Goal: Transaction & Acquisition: Purchase product/service

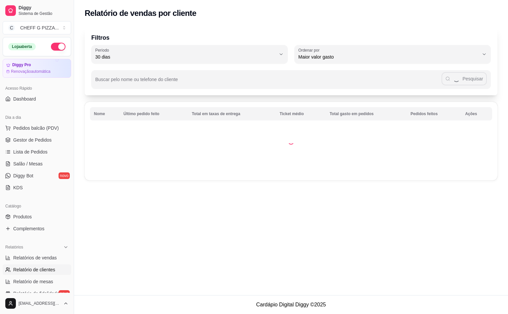
select select "30"
select select "HIGHEST_TOTAL_SPENT_WITH_ORDERS"
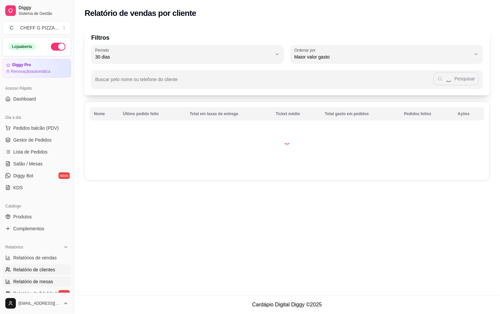
scroll to position [162, 0]
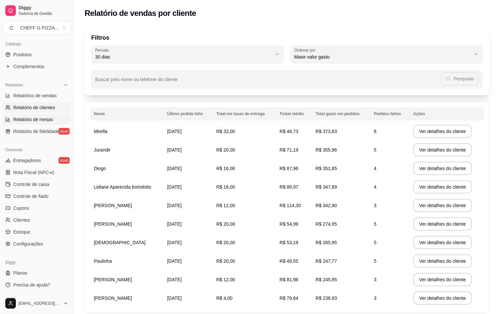
click at [29, 117] on span "Relatório de mesas" at bounding box center [33, 119] width 40 height 7
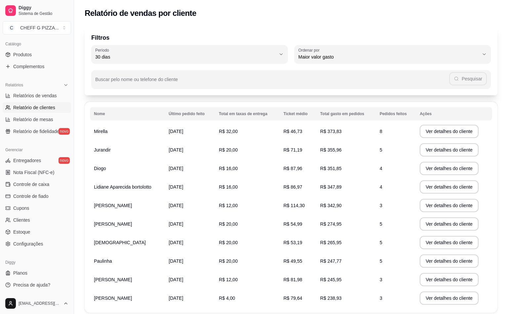
select select "TOTAL_OF_ORDERS"
select select "7"
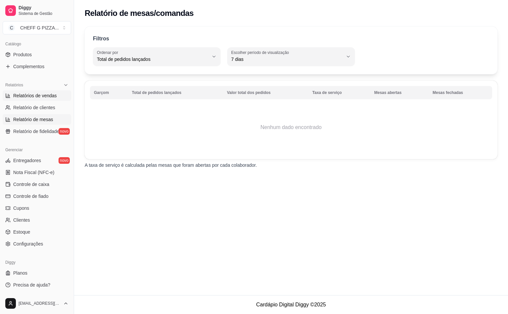
click at [36, 100] on link "Relatórios de vendas" at bounding box center [37, 95] width 68 height 11
select select "ALL"
select select "0"
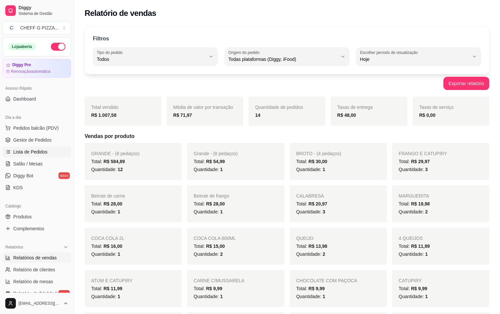
click at [20, 153] on span "Lista de Pedidos" at bounding box center [30, 151] width 34 height 7
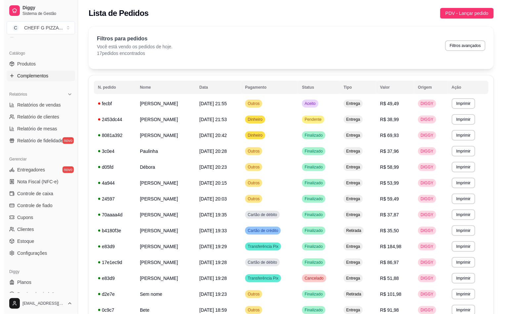
scroll to position [162, 0]
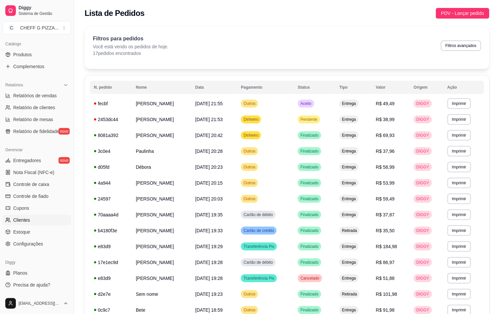
click at [17, 219] on span "Clientes" at bounding box center [21, 220] width 17 height 7
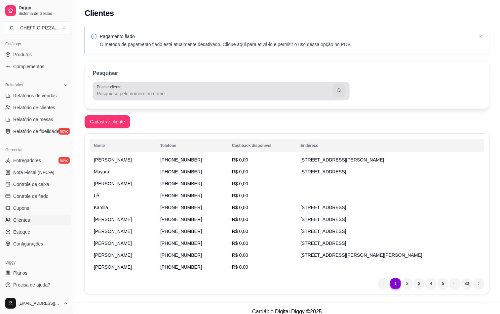
click at [137, 91] on input "Buscar cliente" at bounding box center [215, 93] width 236 height 7
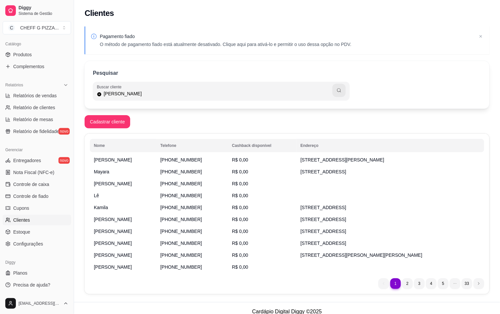
type input "[PERSON_NAME]"
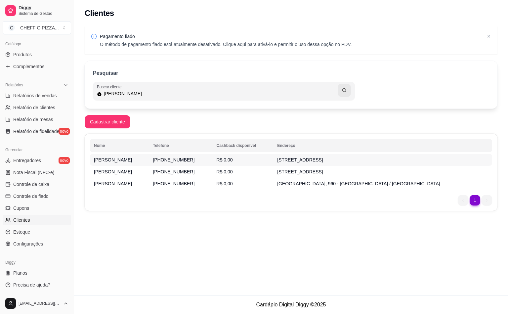
click at [273, 163] on td "R$ 0,00" at bounding box center [243, 160] width 61 height 12
click at [133, 187] on td "[PERSON_NAME]" at bounding box center [119, 184] width 59 height 12
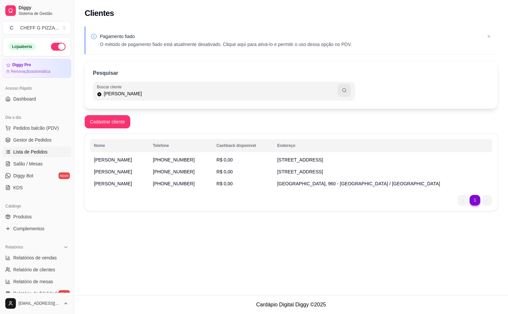
drag, startPoint x: 32, startPoint y: 150, endPoint x: 40, endPoint y: 150, distance: 7.6
click at [32, 150] on span "Lista de Pedidos" at bounding box center [30, 151] width 34 height 7
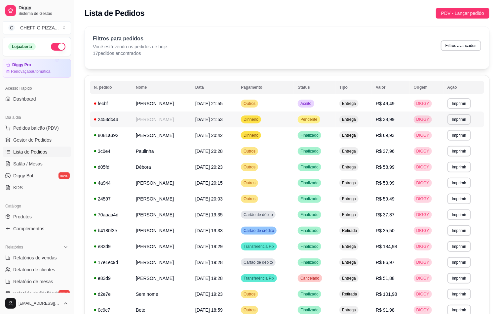
click at [191, 119] on td "[PERSON_NAME]" at bounding box center [162, 119] width 60 height 16
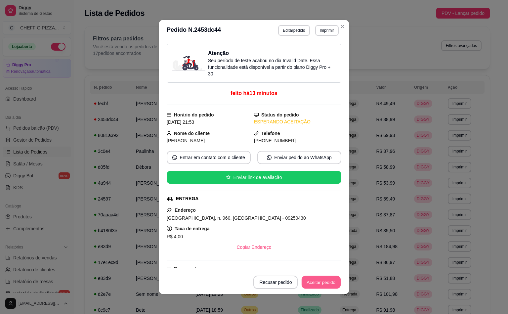
click at [328, 282] on button "Aceitar pedido" at bounding box center [321, 282] width 39 height 13
click at [328, 282] on div "Recusar pedido Aceitar pedido" at bounding box center [297, 281] width 88 height 13
click at [326, 282] on div "Mover para preparo" at bounding box center [311, 281] width 61 height 13
click at [326, 282] on div "Mover para entrega" at bounding box center [311, 281] width 60 height 13
click at [323, 283] on button "Mover para finalizado" at bounding box center [313, 282] width 53 height 13
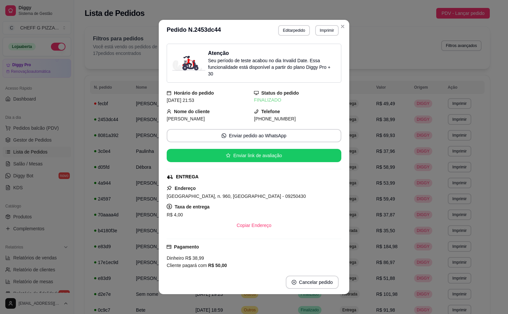
click at [342, 32] on header "**********" at bounding box center [254, 30] width 190 height 21
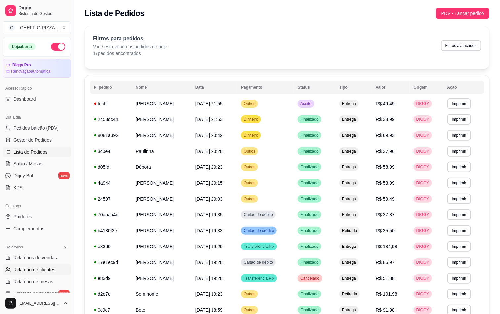
click at [31, 269] on span "Relatório de clientes" at bounding box center [34, 269] width 42 height 7
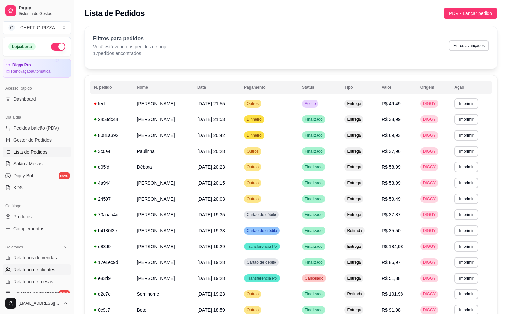
select select "30"
select select "HIGHEST_TOTAL_SPENT_WITH_ORDERS"
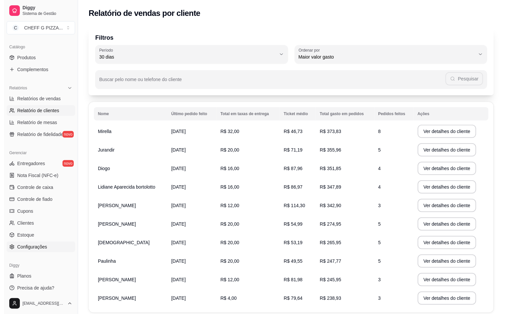
scroll to position [162, 0]
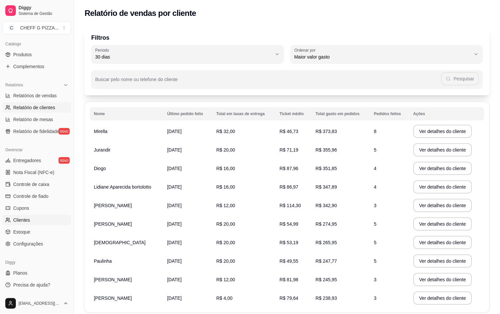
click at [23, 216] on link "Clientes" at bounding box center [37, 220] width 68 height 11
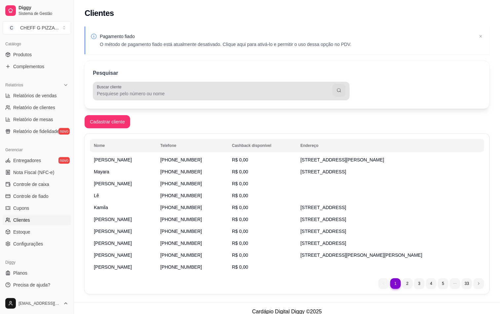
click at [135, 94] on input "Buscar cliente" at bounding box center [215, 93] width 236 height 7
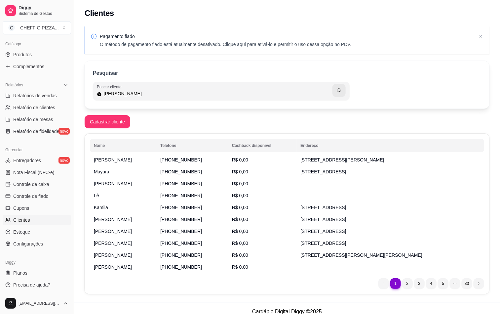
type input "[PERSON_NAME]"
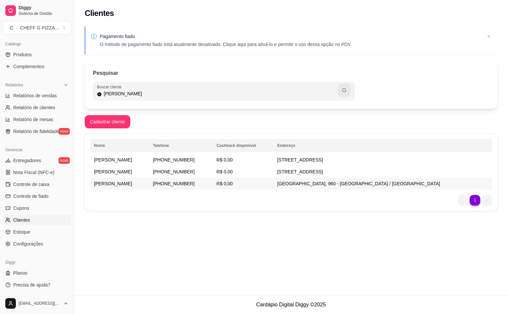
click at [134, 187] on td "[PERSON_NAME]" at bounding box center [119, 184] width 59 height 12
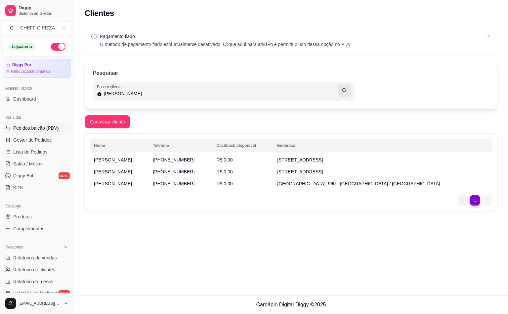
click at [26, 127] on span "Pedidos balcão (PDV)" at bounding box center [36, 128] width 46 height 7
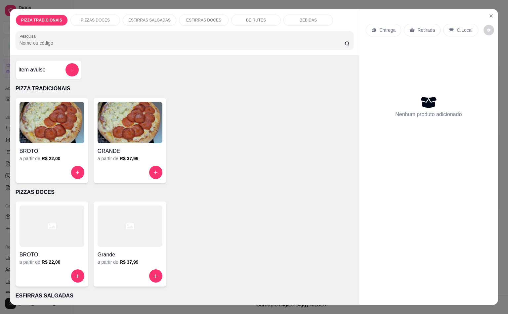
scroll to position [215, 0]
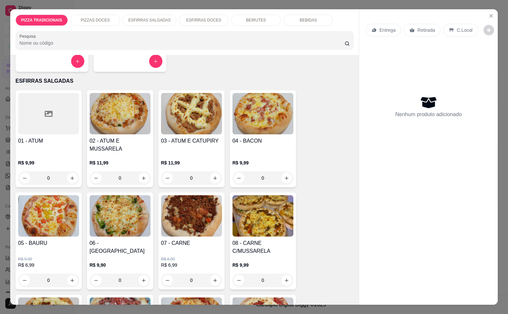
click at [139, 117] on img at bounding box center [120, 113] width 61 height 41
click at [126, 68] on div "Grande a partir de R$ 37,99" at bounding box center [130, 29] width 73 height 85
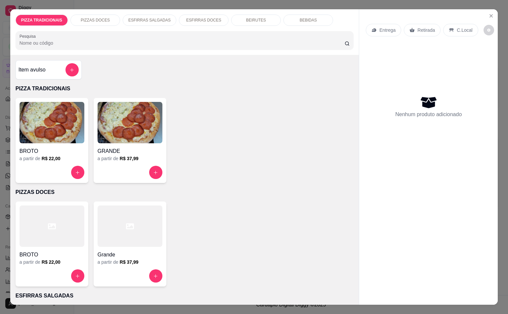
click at [110, 143] on div "GRANDE" at bounding box center [130, 149] width 65 height 12
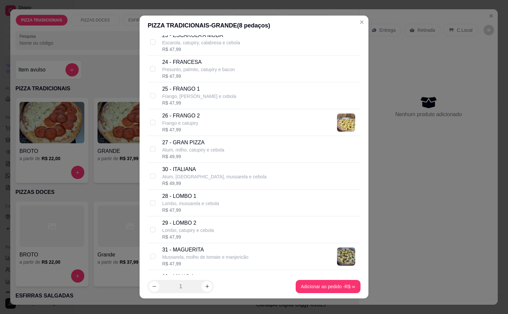
scroll to position [859, 0]
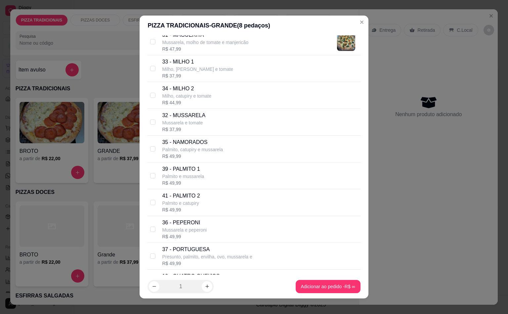
click at [192, 153] on p "Palmito, catupiry e mussarela" at bounding box center [192, 149] width 61 height 7
checkbox input "true"
click at [193, 253] on p "37 - PORTUGUESA" at bounding box center [207, 249] width 90 height 8
checkbox input "true"
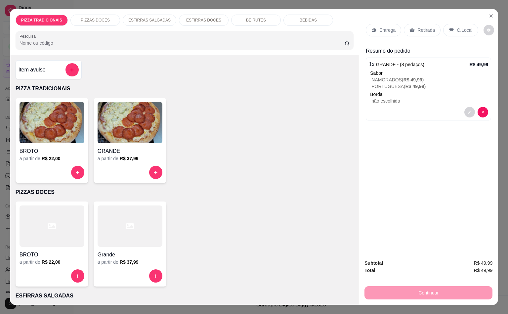
click at [379, 27] on p "Entrega" at bounding box center [387, 30] width 16 height 7
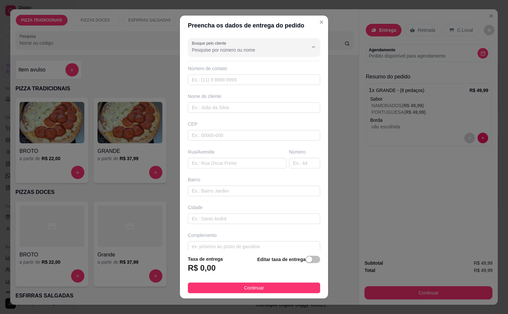
click at [256, 53] on input "Busque pelo cliente" at bounding box center [245, 50] width 106 height 7
type input "[PERSON_NAME]"
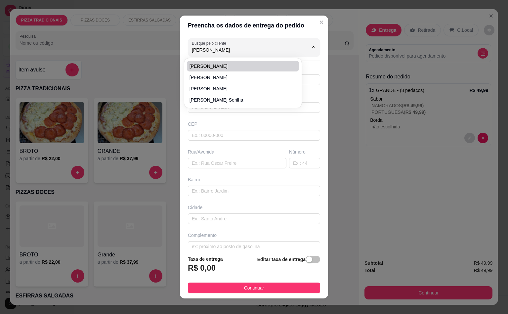
click at [216, 63] on span "[PERSON_NAME]" at bounding box center [239, 66] width 100 height 7
type input "11959841421"
type input "[PERSON_NAME]"
type input "09250300"
type input "[GEOGRAPHIC_DATA]"
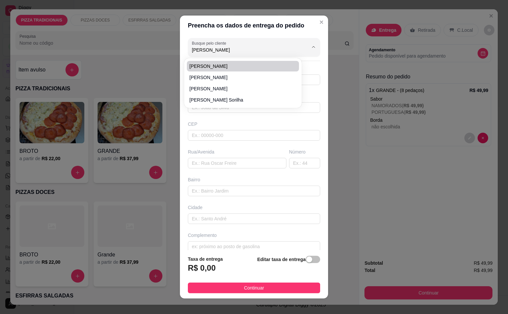
type input "100"
type input "[GEOGRAPHIC_DATA]"
type input "Santo André"
type input "Ap 146 blo 2"
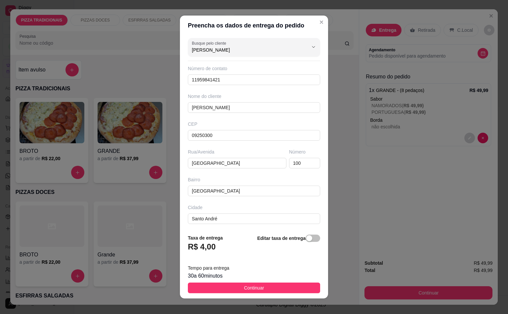
type input "[PERSON_NAME]"
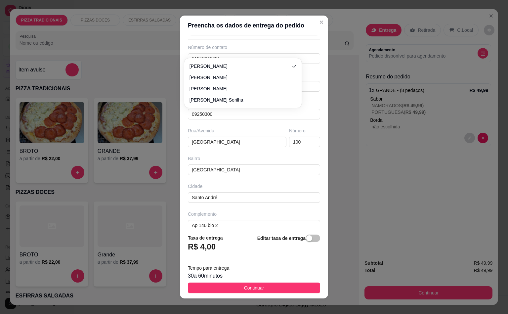
scroll to position [32, 0]
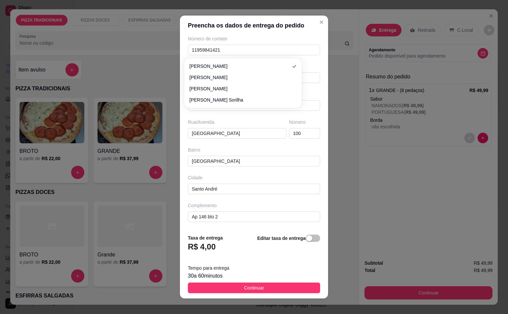
click at [248, 282] on footer "Taxa de entrega R$ 4,00 Editar taxa de entrega Tempo para entrega 30 a 60 minut…" at bounding box center [254, 263] width 148 height 69
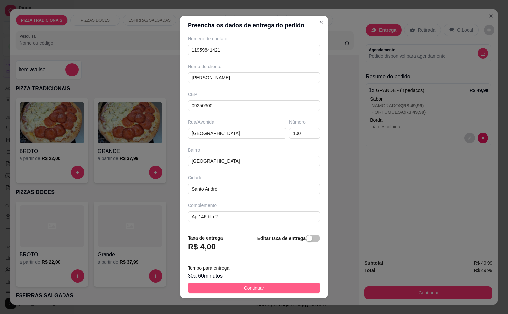
click at [252, 291] on span "Continuar" at bounding box center [254, 287] width 20 height 7
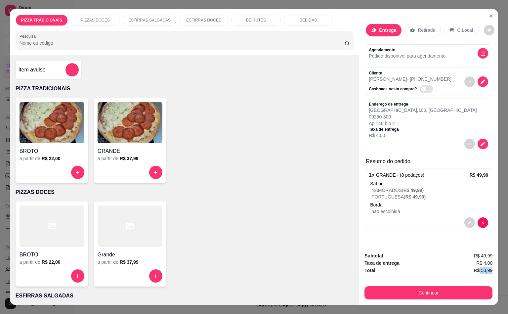
scroll to position [0, 1]
drag, startPoint x: 476, startPoint y: 268, endPoint x: 493, endPoint y: 267, distance: 16.9
click at [493, 267] on div "PIZZA TRADICIONAIS PIZZAS DOCES ESFIRRAS SALGADAS ESFIRRAS DOCES BEIRUTES BEBID…" at bounding box center [254, 157] width 508 height 314
copy span "53,99"
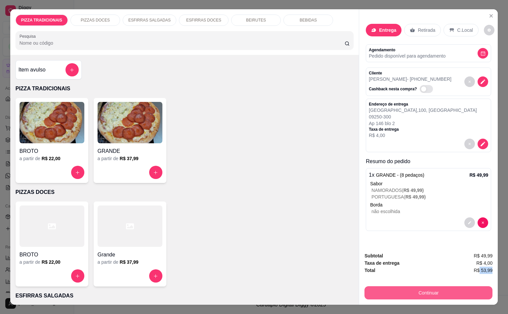
click at [433, 288] on button "Continuar" at bounding box center [428, 292] width 128 height 13
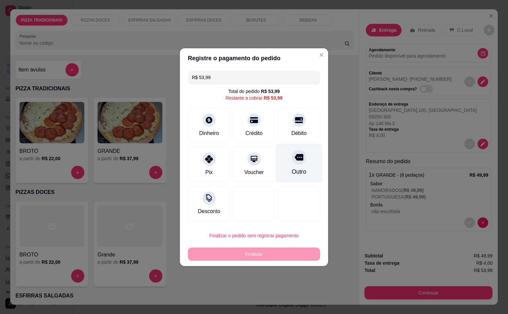
click at [296, 174] on div "Outro" at bounding box center [299, 171] width 15 height 9
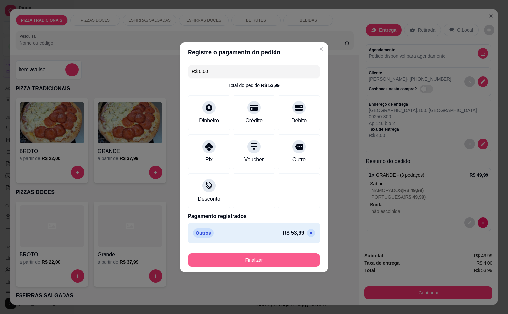
click at [269, 263] on button "Finalizar" at bounding box center [254, 259] width 132 height 13
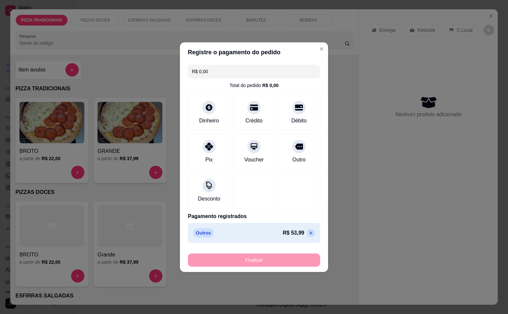
type input "-R$ 53,99"
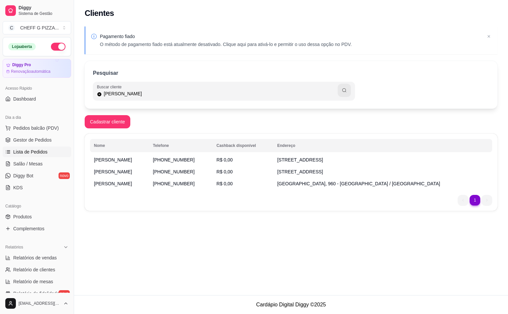
click at [32, 154] on span "Lista de Pedidos" at bounding box center [30, 151] width 34 height 7
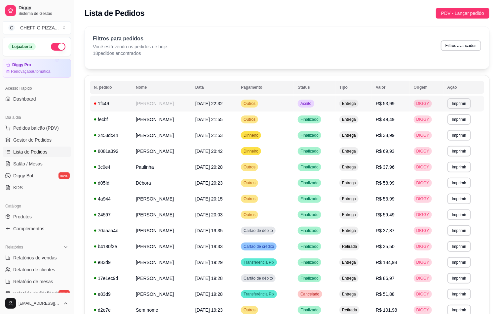
click at [181, 105] on td "[PERSON_NAME]" at bounding box center [162, 104] width 60 height 16
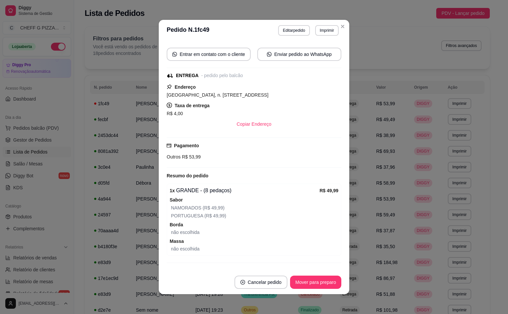
scroll to position [120, 0]
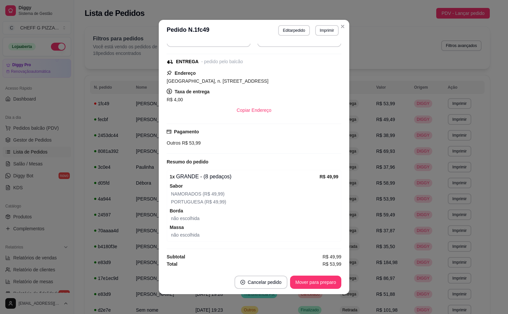
click at [283, 28] on button "Editar pedido" at bounding box center [293, 30] width 31 height 11
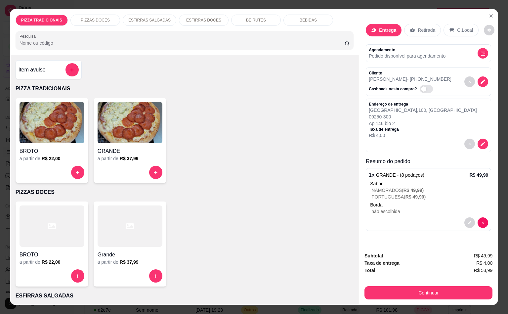
scroll to position [74, 0]
click at [467, 222] on icon "decrease-product-quantity" at bounding box center [469, 223] width 4 height 4
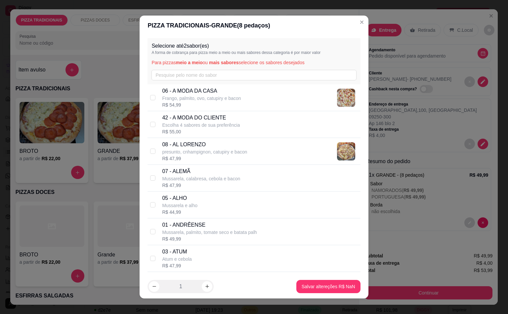
scroll to position [859, 0]
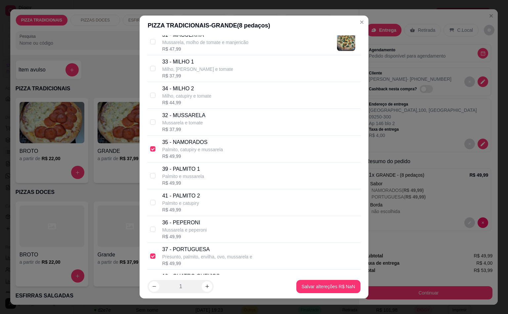
click at [200, 151] on p "Palmito, catupiry e mussarela" at bounding box center [192, 149] width 61 height 7
checkbox input "false"
click at [205, 130] on div "32 - [PERSON_NAME] e tomate R$ 37,99" at bounding box center [259, 121] width 195 height 21
checkbox input "true"
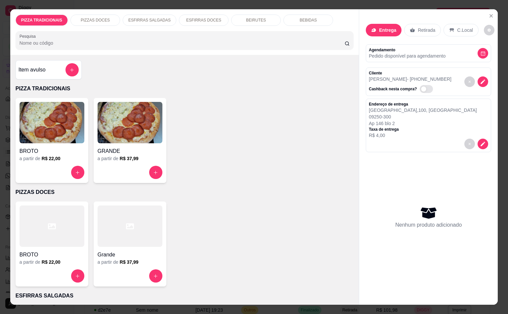
click at [130, 102] on img at bounding box center [130, 122] width 65 height 41
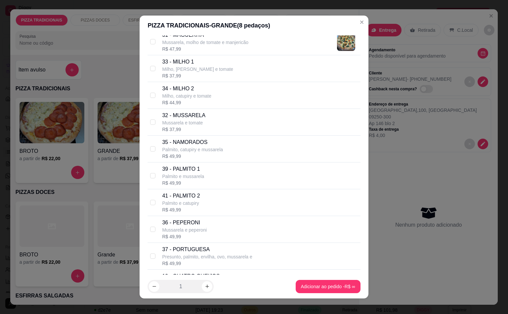
click at [198, 126] on p "Mussarela e tomate" at bounding box center [183, 122] width 43 height 7
checkbox input "true"
click at [202, 253] on p "37 - PORTUGUESA" at bounding box center [207, 249] width 90 height 8
drag, startPoint x: 285, startPoint y: 270, endPoint x: 290, endPoint y: 282, distance: 13.3
click at [285, 266] on div "37 - PORTUGUESA Presunto, palmito, ervilha, ovo, mussarela e R$ 49,99" at bounding box center [259, 255] width 195 height 21
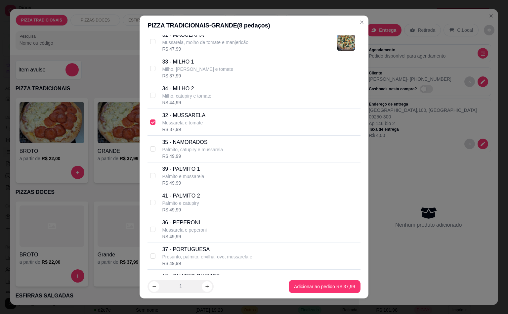
click at [309, 297] on footer "1 Adicionar ao pedido R$ 37,99" at bounding box center [254, 286] width 228 height 24
click at [168, 260] on p "Presunto, palmito, ervilha, ovo, mussarela e" at bounding box center [207, 256] width 90 height 7
checkbox input "true"
click at [311, 295] on footer "1 Adicionar ao pedido R$ 49,99" at bounding box center [254, 286] width 228 height 24
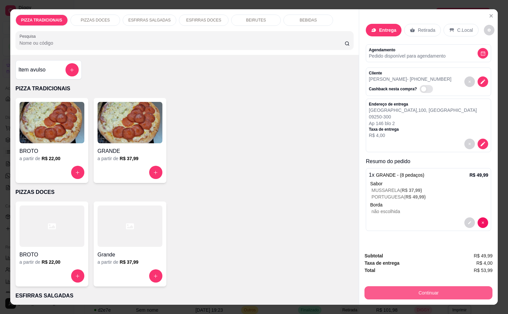
click at [435, 286] on button "Continuar" at bounding box center [428, 292] width 128 height 13
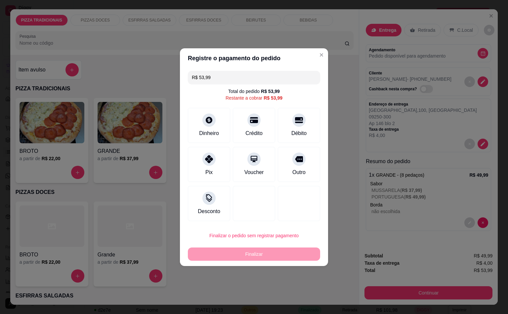
click at [302, 172] on div "Outro" at bounding box center [299, 164] width 42 height 35
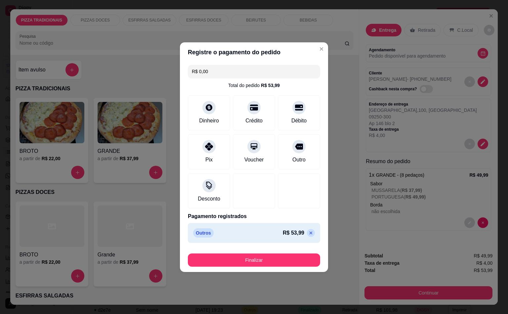
click at [247, 255] on button "Finalizar" at bounding box center [254, 259] width 132 height 13
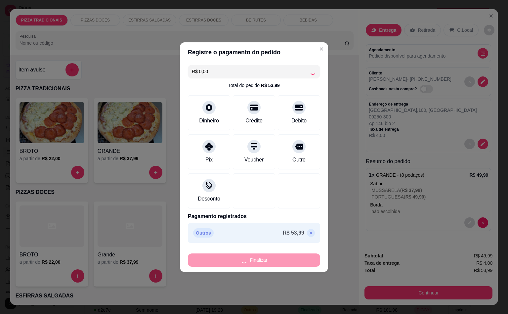
type input "-R$ 53,99"
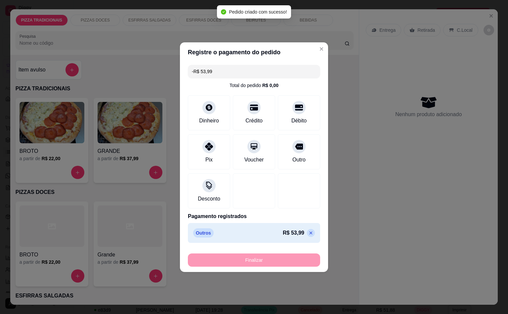
scroll to position [88, 0]
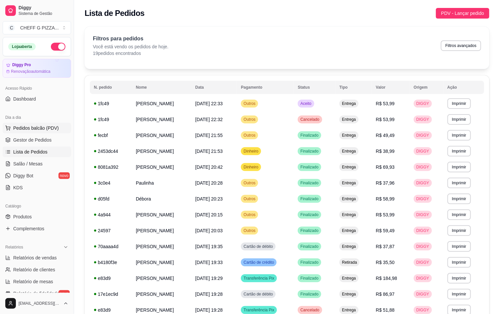
click at [47, 133] on button "Pedidos balcão (PDV)" at bounding box center [37, 128] width 68 height 11
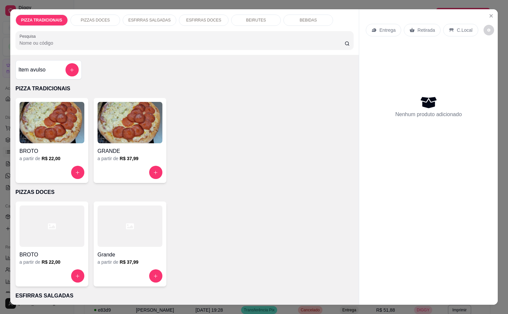
click at [108, 124] on img at bounding box center [130, 122] width 65 height 41
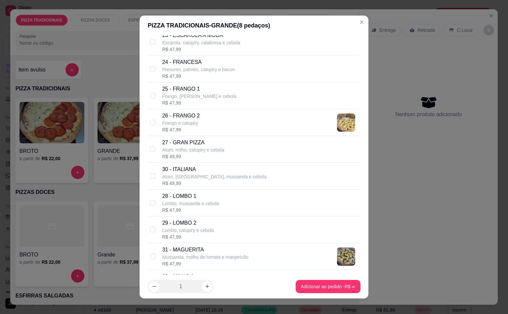
scroll to position [859, 0]
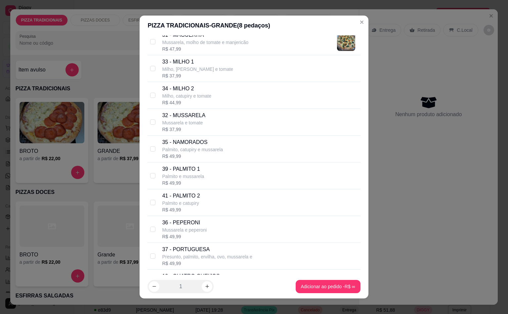
drag, startPoint x: 197, startPoint y: 158, endPoint x: 197, endPoint y: 178, distance: 19.8
click at [195, 153] on p "Palmito, catupiry e mussarela" at bounding box center [192, 149] width 61 height 7
click at [191, 153] on p "Palmito, catupiry e mussarela" at bounding box center [192, 149] width 61 height 7
checkbox input "false"
click at [192, 117] on div "32 - [PERSON_NAME] e tomate R$ 37,99" at bounding box center [253, 122] width 213 height 27
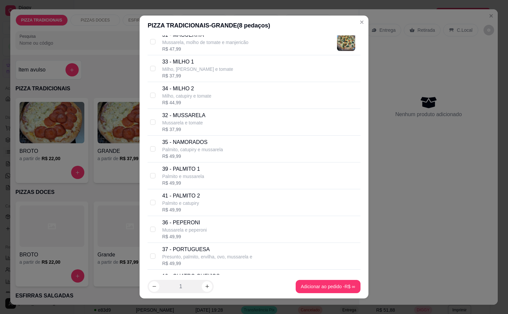
checkbox input "true"
click at [191, 260] on p "Presunto, palmito, ervilha, ovo, mussarela e" at bounding box center [207, 256] width 90 height 7
checkbox input "true"
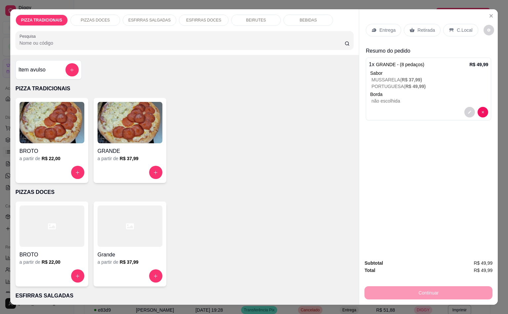
click at [371, 27] on icon at bounding box center [373, 29] width 5 height 5
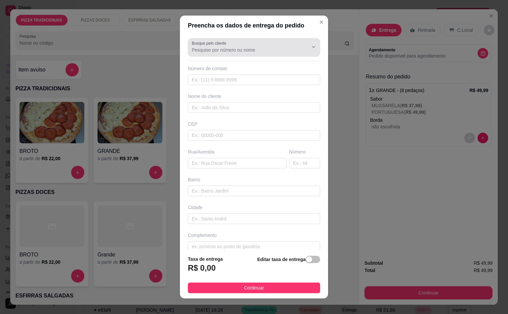
click at [203, 47] on input "Busque pelo cliente" at bounding box center [245, 50] width 106 height 7
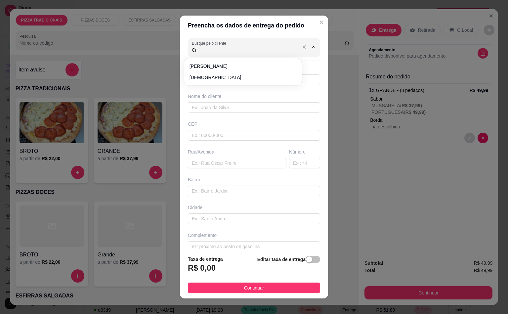
type input "C"
type input "[PERSON_NAME]"
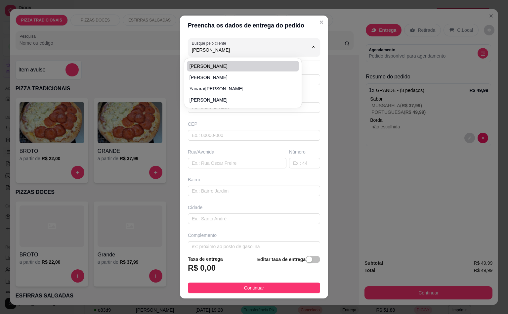
click at [218, 68] on span "[PERSON_NAME]" at bounding box center [239, 66] width 100 height 7
type input "11955786652"
type input "[PERSON_NAME]"
type input "09250430"
type input "[GEOGRAPHIC_DATA]"
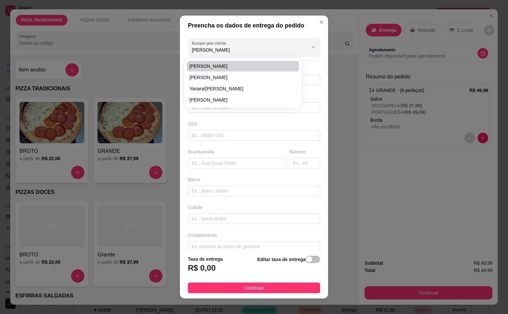
type input "600"
type input "[GEOGRAPHIC_DATA]"
type input "Santo André"
type input "Casa 02"
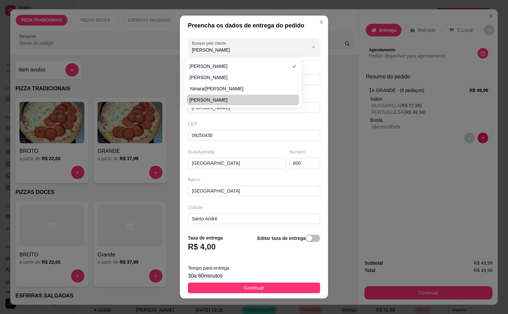
click at [223, 102] on span "[PERSON_NAME]" at bounding box center [239, 100] width 100 height 7
type input "[PERSON_NAME]"
type input "11981012887"
type input "[PERSON_NAME]"
type input "09260411"
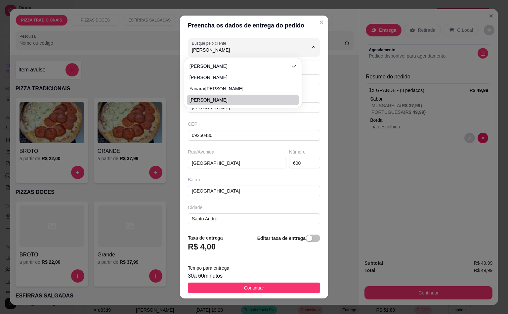
type input "Rua [PERSON_NAME]"
type input "490"
type input "[GEOGRAPHIC_DATA]"
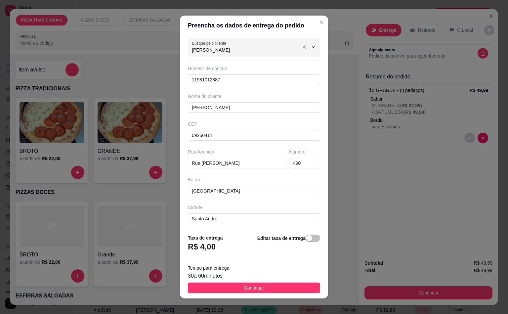
click at [238, 47] on input "[PERSON_NAME]" at bounding box center [245, 50] width 106 height 7
type input "M"
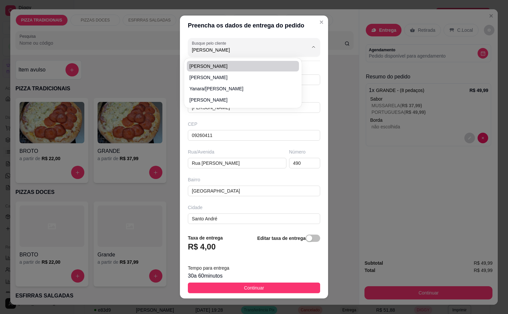
type input "[PERSON_NAME]"
click at [215, 65] on span "[PERSON_NAME]" at bounding box center [239, 66] width 100 height 7
type input "[PERSON_NAME]"
type input "11991076718"
type input "[PERSON_NAME]"
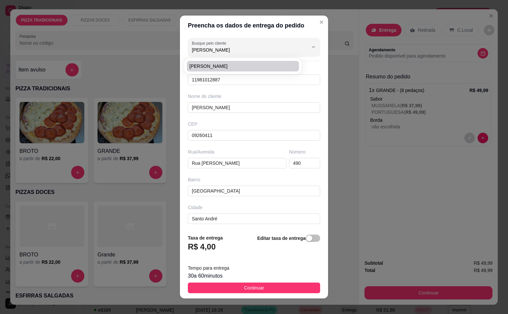
type input "09280020"
type input "[GEOGRAPHIC_DATA]"
type input "170"
type input "[GEOGRAPHIC_DATA]"
type input "apto 3"
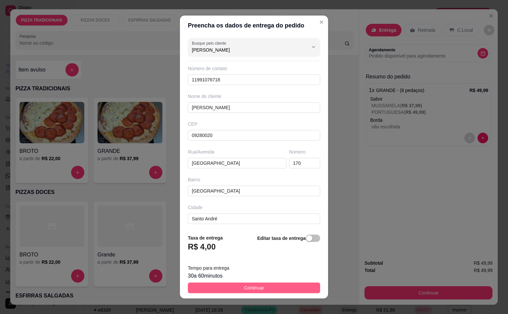
type input "[PERSON_NAME]"
click at [247, 284] on span "Continuar" at bounding box center [254, 287] width 20 height 7
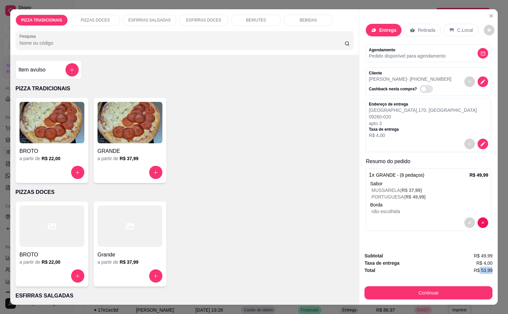
scroll to position [0, 1]
drag, startPoint x: 476, startPoint y: 264, endPoint x: 492, endPoint y: 265, distance: 15.6
click at [492, 265] on div "Subtotal R$ 49,99 Taxa de entrega R$ 4,00 Total R$ 53,99 Continuar" at bounding box center [428, 276] width 139 height 58
copy span "53,99"
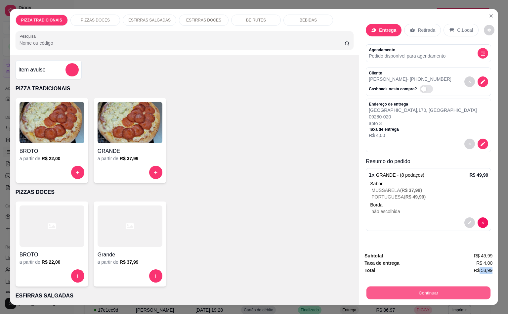
click at [448, 290] on button "Continuar" at bounding box center [428, 292] width 124 height 13
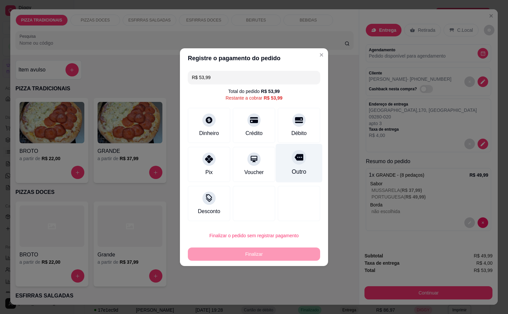
click at [298, 157] on div at bounding box center [299, 157] width 15 height 15
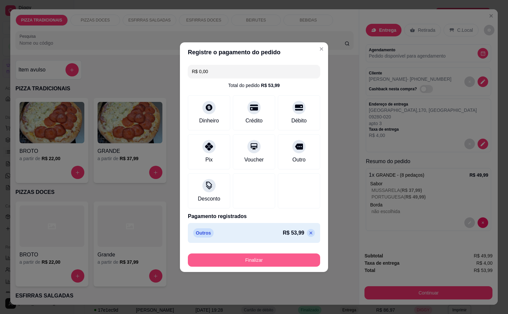
click at [296, 261] on button "Finalizar" at bounding box center [254, 259] width 132 height 13
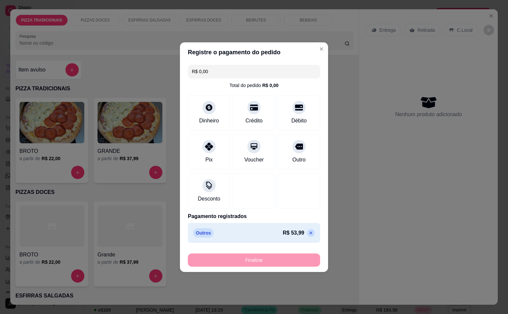
type input "-R$ 53,99"
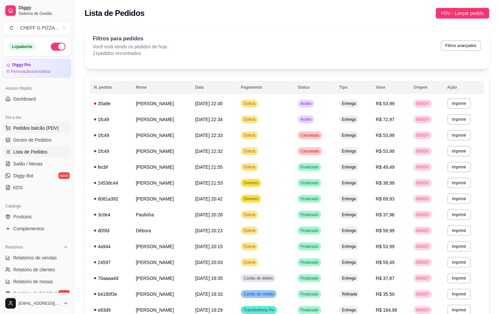
click at [28, 129] on span "Pedidos balcão (PDV)" at bounding box center [36, 128] width 46 height 7
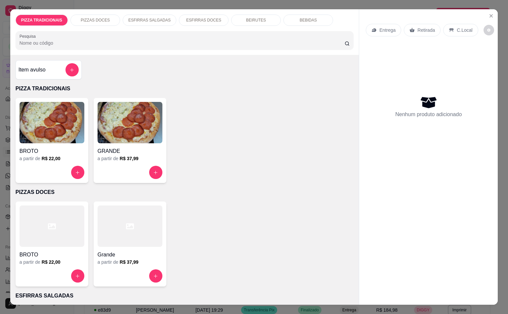
click at [143, 124] on img at bounding box center [130, 122] width 65 height 41
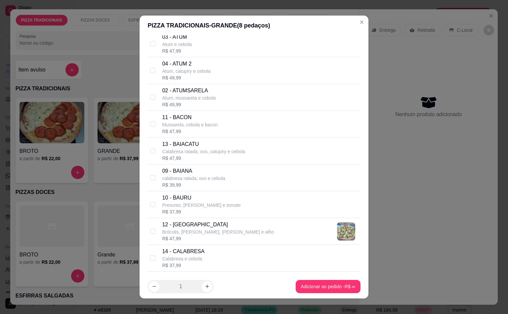
scroll to position [430, 0]
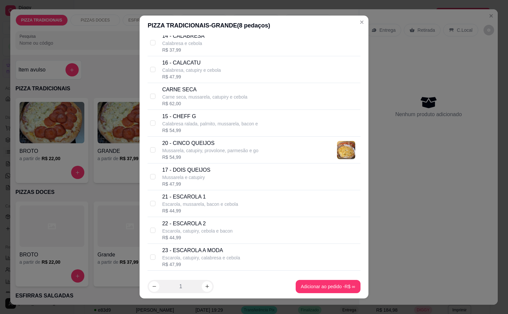
click at [204, 100] on p "Carne seca, mussarela, catupiry e cebola" at bounding box center [204, 97] width 85 height 7
checkbox input "true"
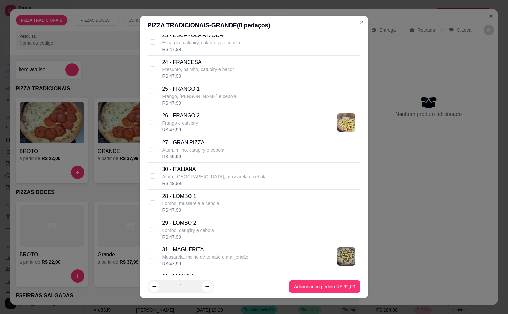
click at [182, 98] on p "Frango, [PERSON_NAME] e cebola" at bounding box center [199, 96] width 74 height 7
checkbox input "true"
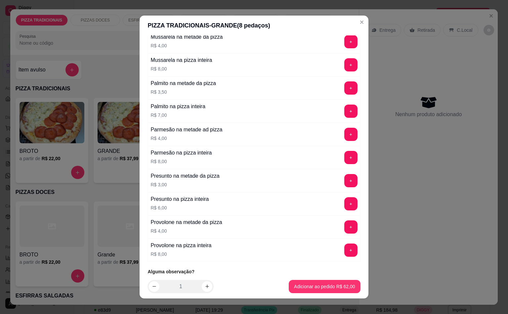
scroll to position [2419, 0]
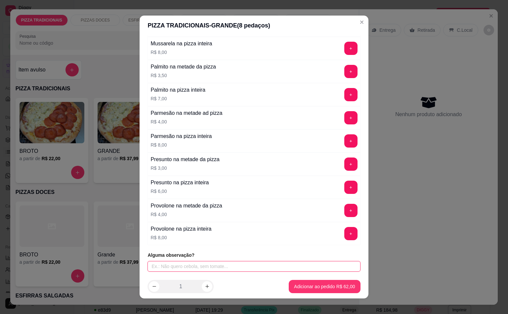
click at [205, 266] on input "text" at bounding box center [253, 266] width 213 height 11
type input "2 pedaços de carne seca e 3 de calabresa"
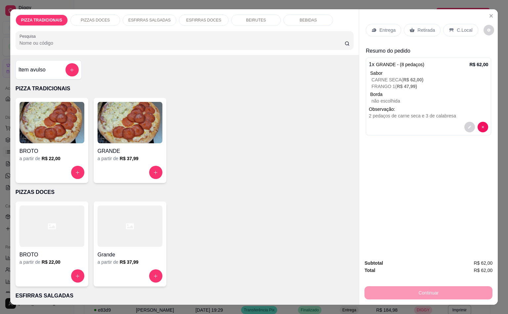
click at [391, 27] on p "Entrega" at bounding box center [387, 30] width 16 height 7
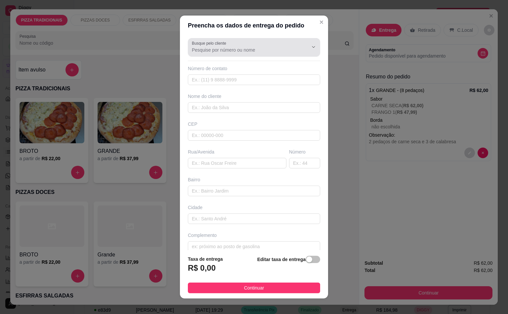
click at [248, 54] on div "Busque pelo cliente" at bounding box center [254, 47] width 132 height 19
type input "[DEMOGRAPHIC_DATA]"
click at [212, 72] on div "[DEMOGRAPHIC_DATA]" at bounding box center [242, 66] width 115 height 13
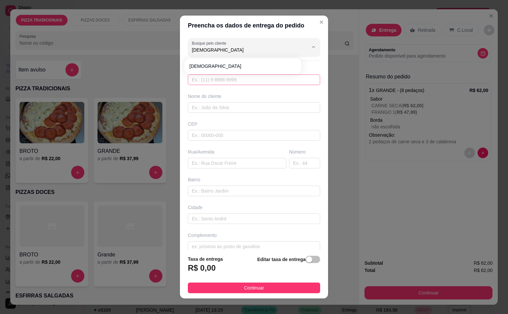
click at [216, 70] on li "[DEMOGRAPHIC_DATA]" at bounding box center [243, 66] width 112 height 11
type input "11993460797"
type input "[DEMOGRAPHIC_DATA]"
type input "09280110"
type input "[GEOGRAPHIC_DATA]"
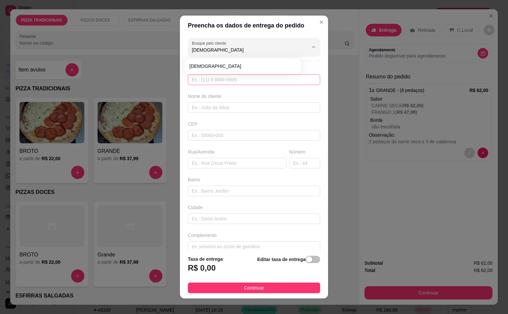
type input "559"
type input "[GEOGRAPHIC_DATA]"
type input "Santo André"
type input "Casa 1"
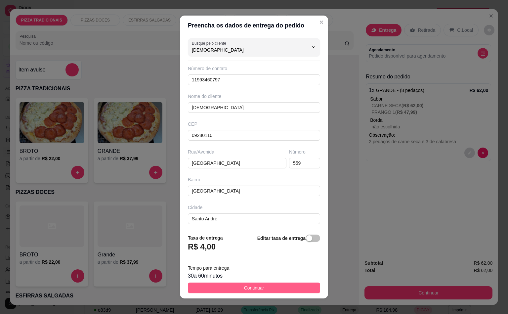
click at [239, 292] on button "Continuar" at bounding box center [254, 287] width 132 height 11
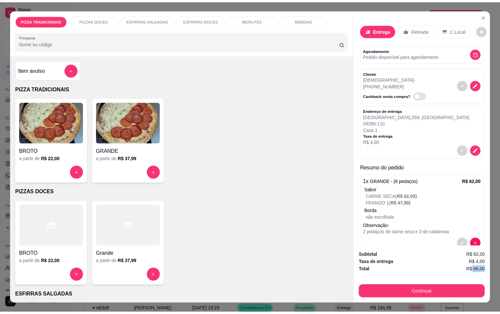
scroll to position [0, 1]
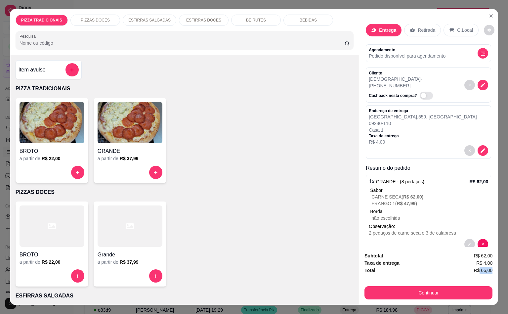
drag, startPoint x: 476, startPoint y: 267, endPoint x: 494, endPoint y: 265, distance: 18.3
click at [494, 265] on div "PIZZA TRADICIONAIS PIZZAS DOCES ESFIRRAS SALGADAS ESFIRRAS DOCES BEIRUTES BEBID…" at bounding box center [254, 157] width 508 height 314
copy span "66,00"
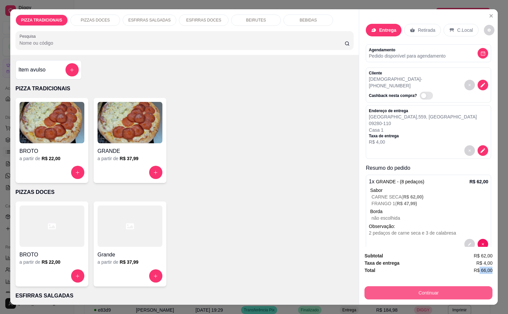
click at [439, 291] on button "Continuar" at bounding box center [428, 292] width 128 height 13
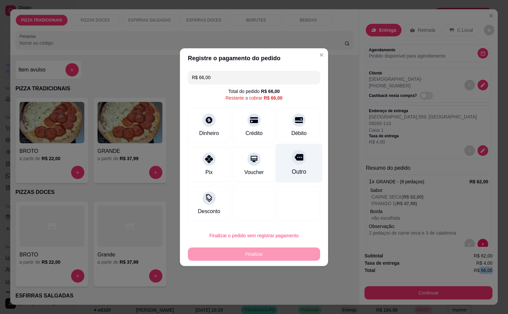
click at [276, 167] on div "Outro" at bounding box center [299, 162] width 47 height 39
type input "R$ 0,00"
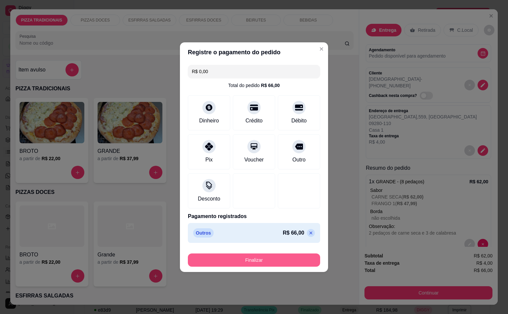
click at [268, 257] on button "Finalizar" at bounding box center [254, 259] width 132 height 13
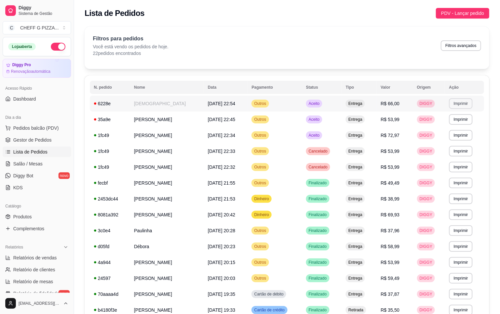
click at [462, 102] on button "Imprimir" at bounding box center [460, 103] width 23 height 11
click at [449, 122] on button "Impressora" at bounding box center [450, 127] width 48 height 11
click at [445, 123] on button "Impressora" at bounding box center [450, 127] width 48 height 11
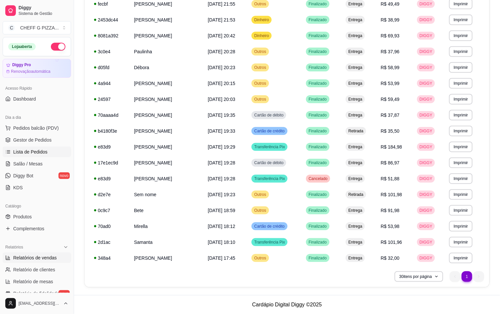
click at [43, 262] on link "Relatórios de vendas" at bounding box center [37, 257] width 68 height 11
select select "ALL"
select select "0"
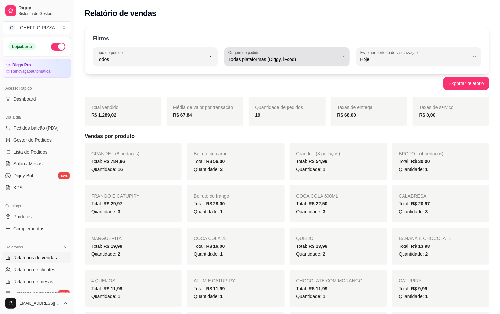
click at [301, 64] on button "Origem do pedido Todas plataformas (Diggy, iFood)" at bounding box center [286, 56] width 125 height 19
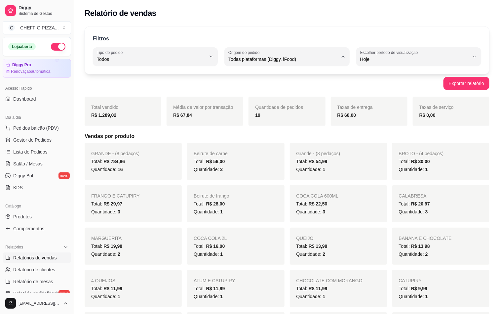
click at [260, 87] on span "Diggy" at bounding box center [283, 86] width 103 height 6
type input "DIGGY"
select select "DIGGY"
click at [136, 67] on div "Filtros ALL Tipo do pedido Todos Entrega Retirada Mesa Consumo local Tipo do pe…" at bounding box center [287, 50] width 405 height 48
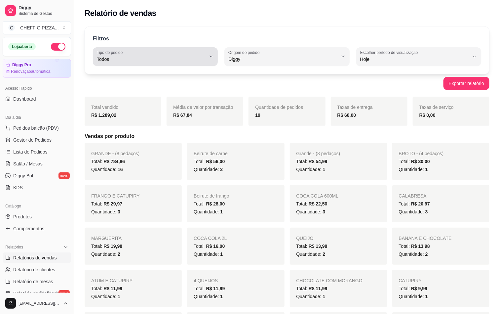
click at [132, 62] on span "Todos" at bounding box center [151, 59] width 109 height 7
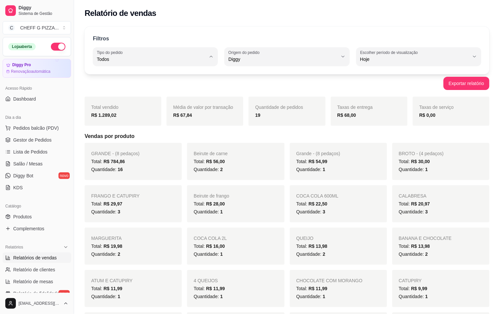
click at [130, 85] on span "Entrega" at bounding box center [152, 86] width 103 height 6
type input "DELIVERY"
select select "DELIVERY"
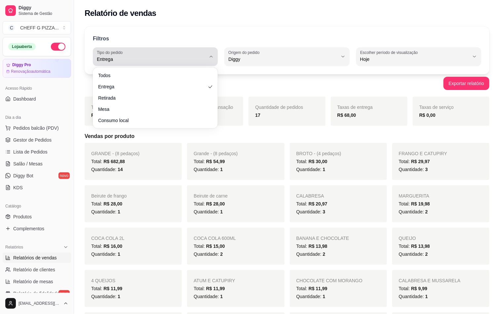
click at [212, 29] on div "Filtros DELIVERY Tipo do pedido Todos Entrega Retirada Mesa Consumo local Tipo …" at bounding box center [287, 50] width 405 height 48
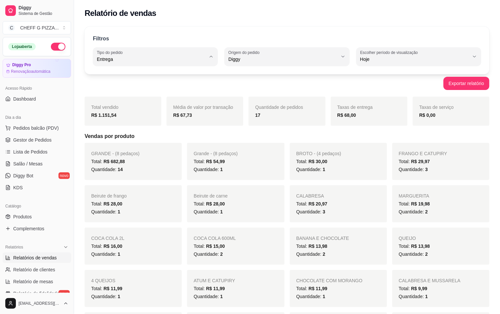
click at [159, 95] on span "Retirada" at bounding box center [152, 97] width 103 height 6
type input "PICKUP"
select select "PICKUP"
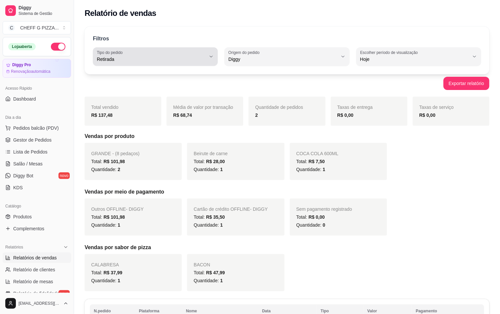
click at [193, 63] on button "Tipo do pedido Retirada" at bounding box center [155, 56] width 125 height 19
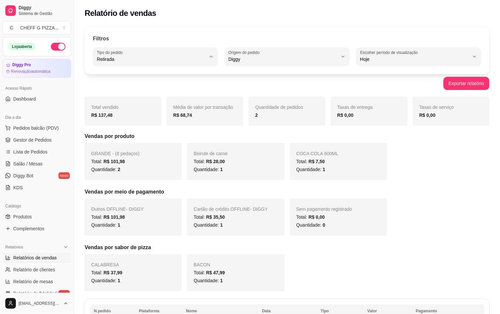
click at [162, 83] on span "Entrega" at bounding box center [152, 86] width 103 height 6
type input "DELIVERY"
select select "DELIVERY"
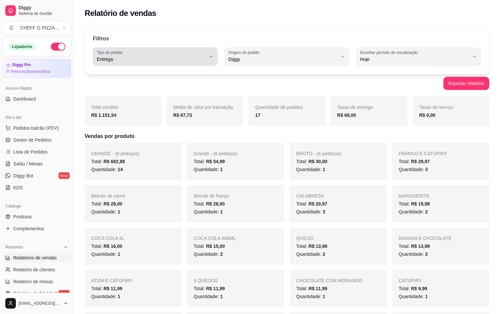
click at [200, 58] on span "Entrega" at bounding box center [151, 59] width 109 height 7
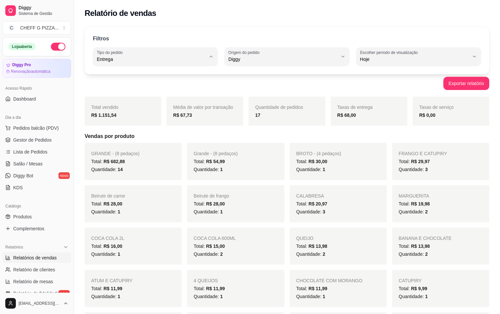
click at [163, 77] on span "Todos" at bounding box center [152, 75] width 103 height 6
type input "ALL"
select select "ALL"
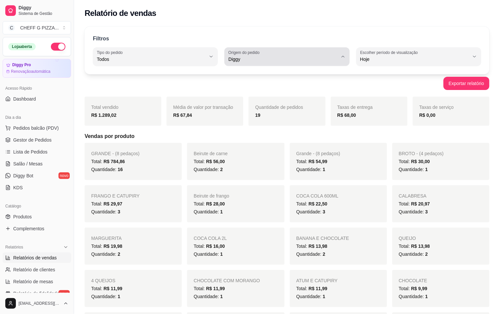
click at [232, 50] on label "Origem do pedido" at bounding box center [244, 53] width 33 height 6
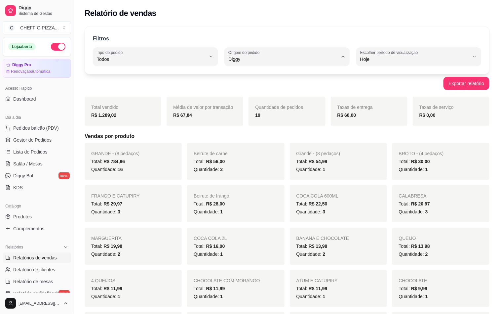
click at [240, 77] on span "Todas plataformas (Diggy, iFood)" at bounding box center [283, 75] width 103 height 6
type input "ALL"
select select "ALL"
